Goal: Check status: Check status

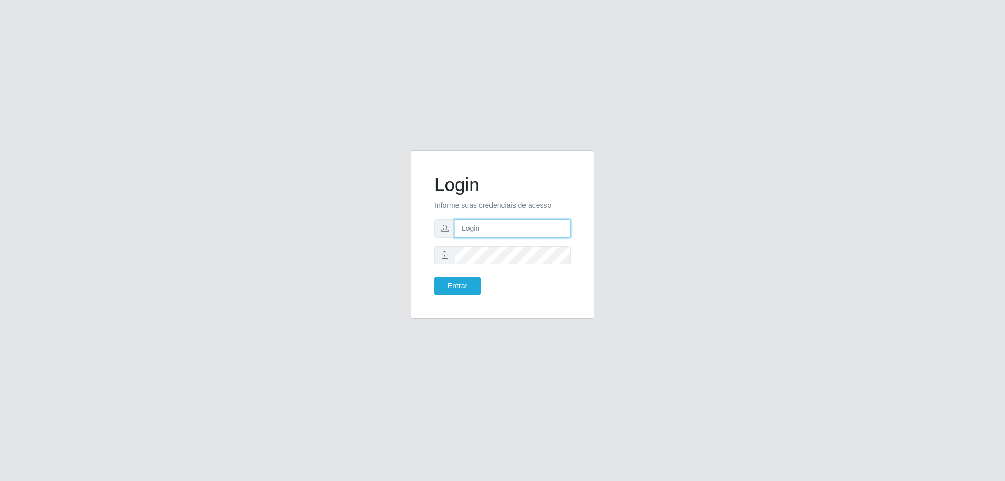
click at [480, 224] on input "text" at bounding box center [513, 228] width 116 height 18
type input "[EMAIL_ADDRESS][DOMAIN_NAME]"
click at [482, 291] on div "Entrar" at bounding box center [465, 286] width 76 height 18
click at [468, 286] on button "Entrar" at bounding box center [457, 286] width 46 height 18
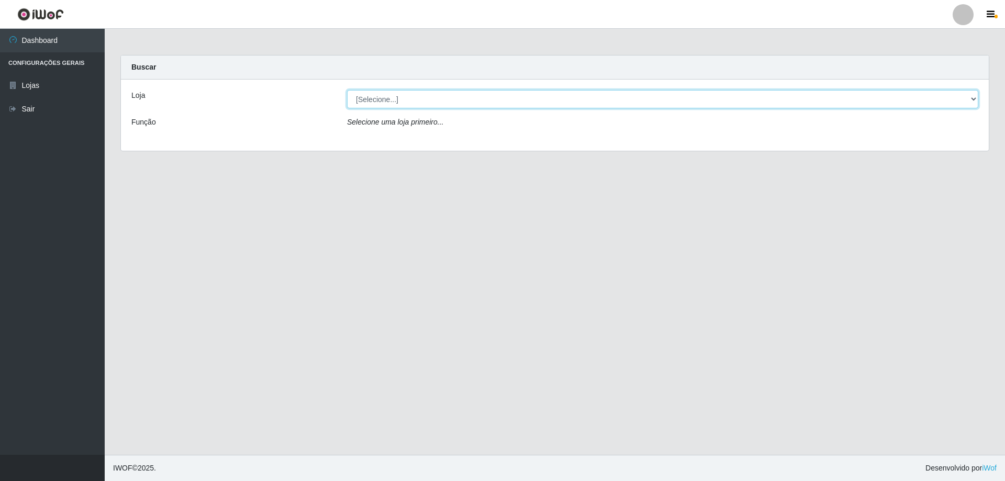
click at [396, 98] on select "[Selecione...] Atacado Vem - [STREET_ADDRESS]" at bounding box center [662, 99] width 631 height 18
select select "449"
click at [347, 90] on select "[Selecione...] Atacado Vem - [STREET_ADDRESS]" at bounding box center [662, 99] width 631 height 18
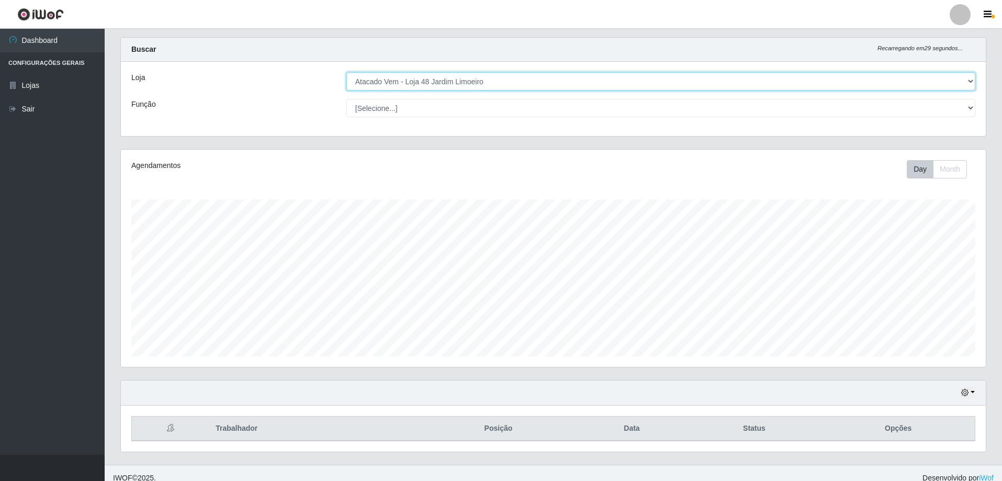
scroll to position [28, 0]
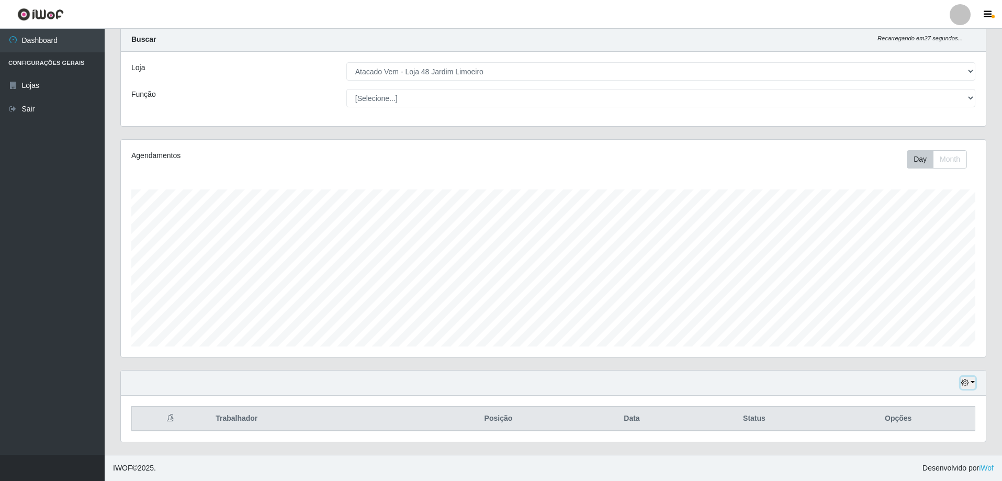
click at [969, 382] on button "button" at bounding box center [968, 383] width 15 height 12
click at [919, 301] on button "1 dia" at bounding box center [933, 300] width 83 height 22
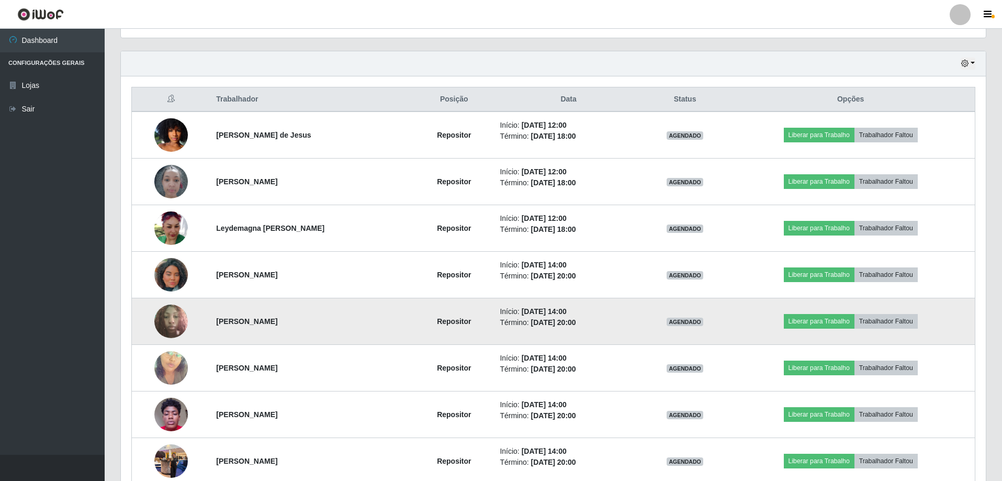
scroll to position [446, 0]
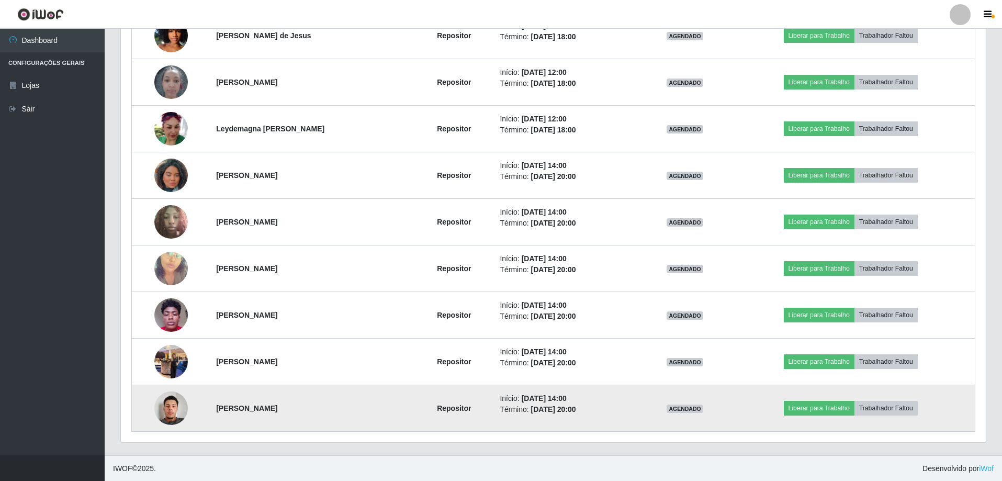
click at [172, 408] on img at bounding box center [170, 408] width 33 height 44
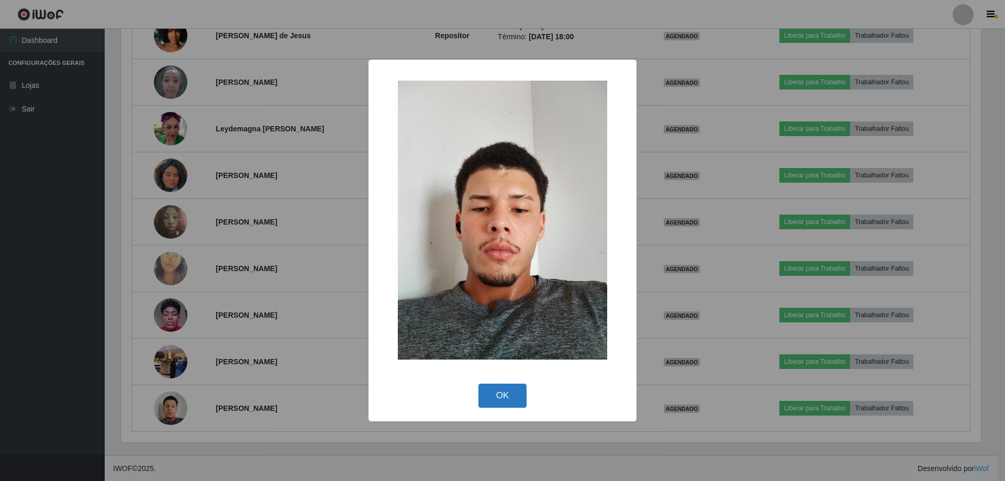
click at [503, 396] on button "OK" at bounding box center [502, 396] width 49 height 25
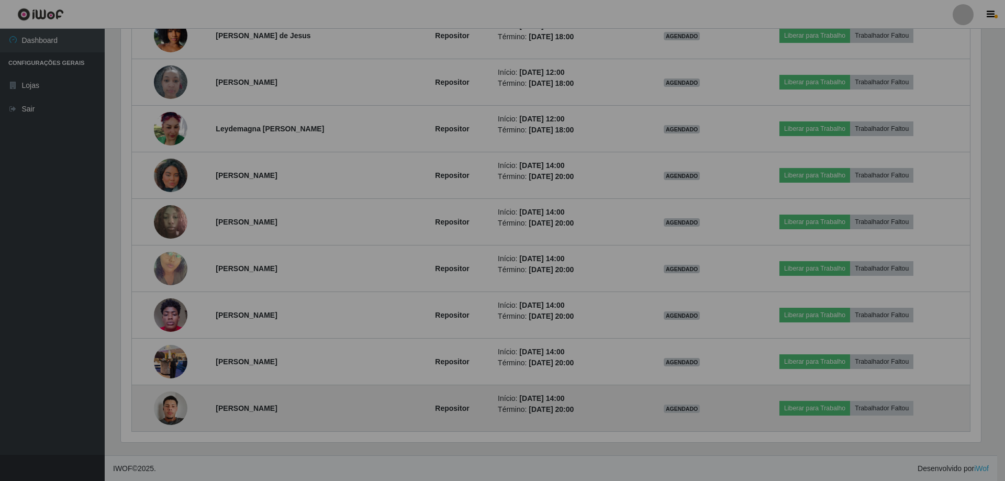
scroll to position [217, 865]
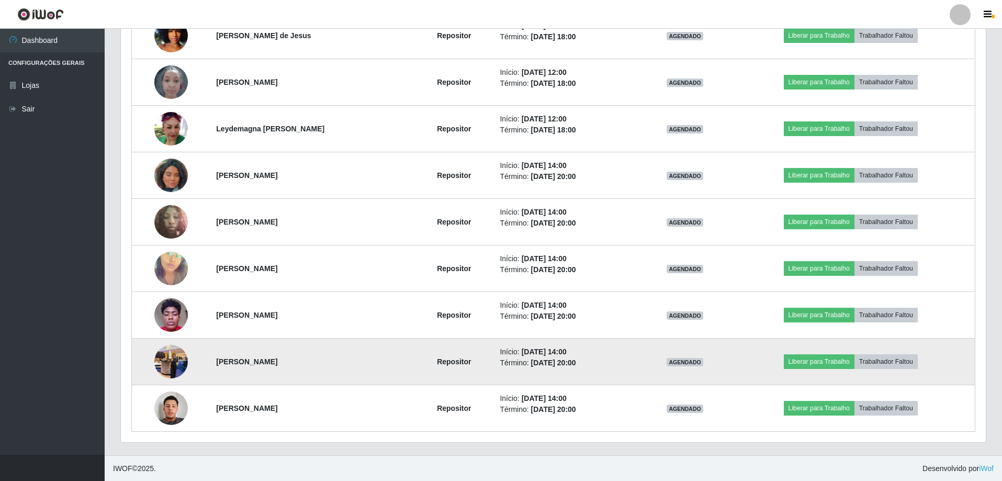
click at [158, 362] on img at bounding box center [170, 361] width 33 height 44
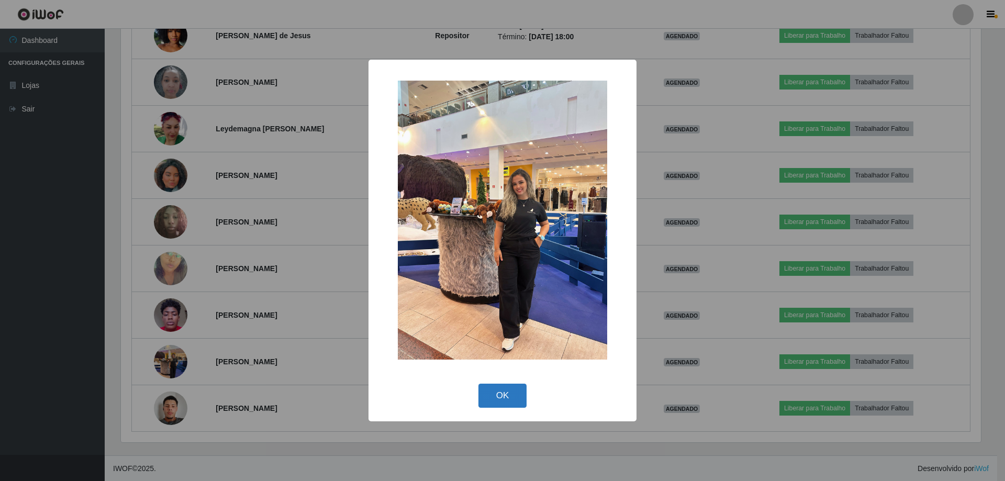
click at [498, 403] on button "OK" at bounding box center [502, 396] width 49 height 25
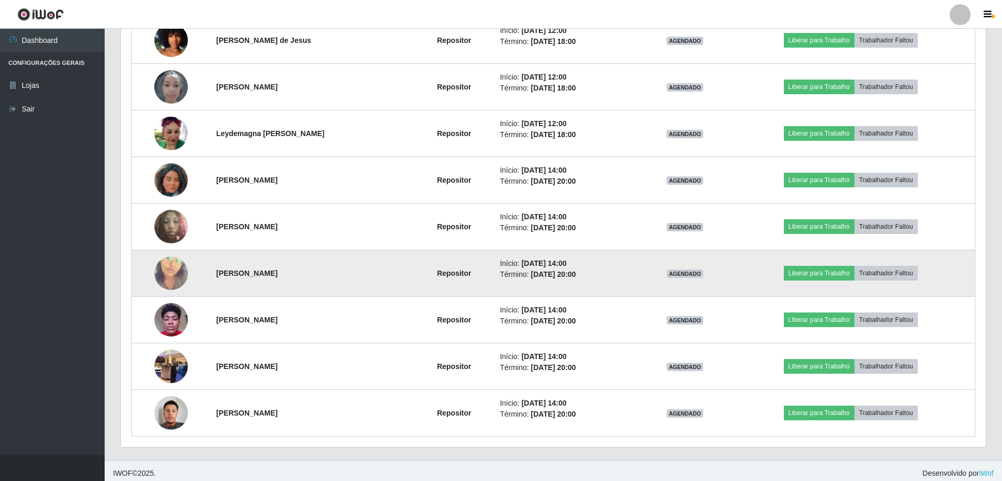
scroll to position [447, 0]
